Goal: Navigation & Orientation: Find specific page/section

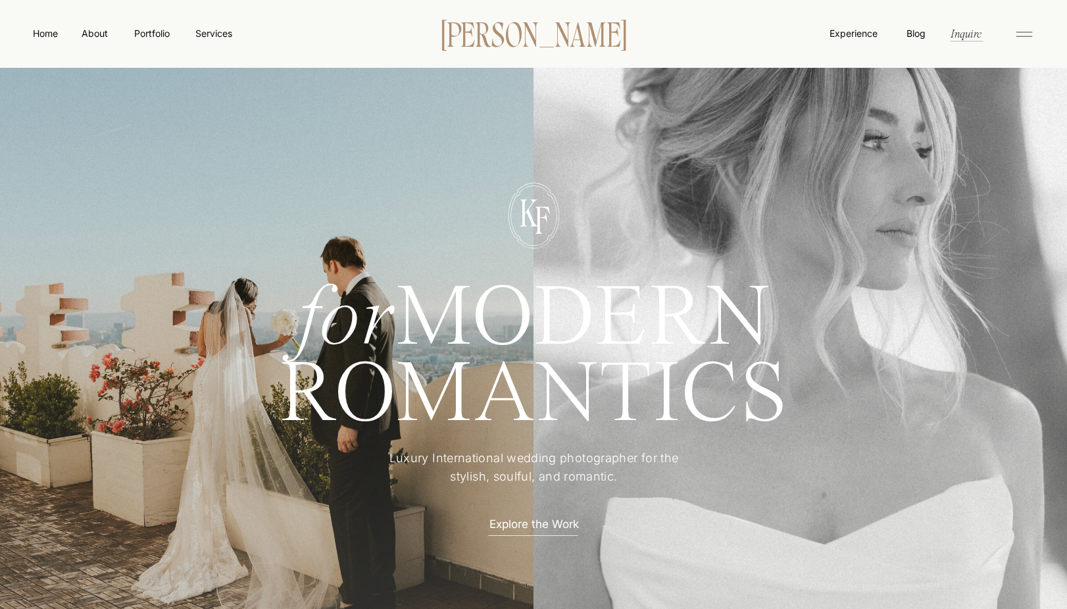
click at [537, 24] on p "[PERSON_NAME]" at bounding box center [534, 33] width 226 height 28
click at [206, 33] on nav "Services" at bounding box center [213, 33] width 39 height 14
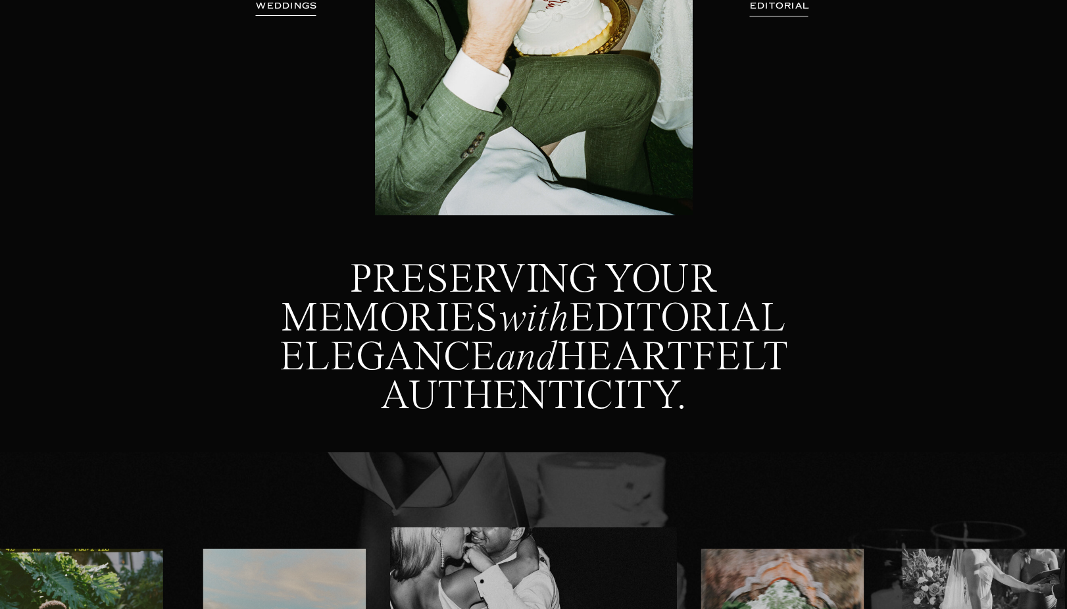
scroll to position [367, 0]
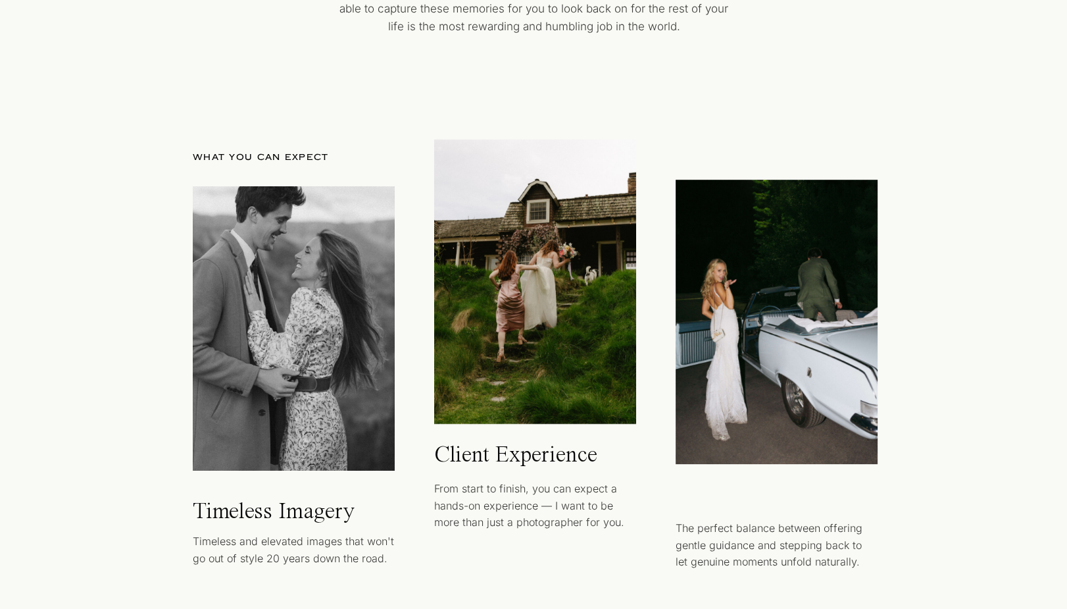
scroll to position [775, 0]
